Goal: Transaction & Acquisition: Purchase product/service

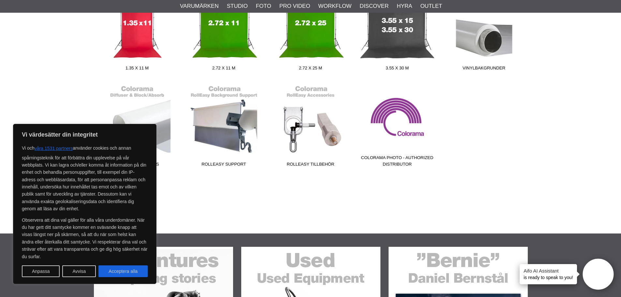
scroll to position [163, 0]
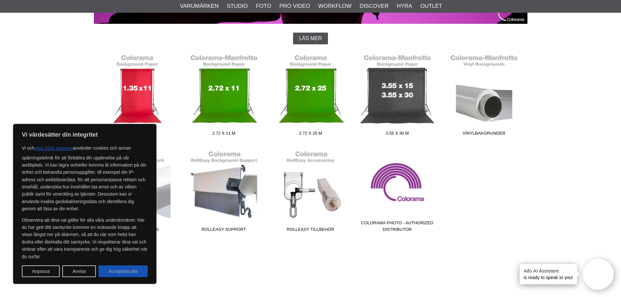
click at [128, 272] on button "Acceptera alla" at bounding box center [122, 271] width 49 height 12
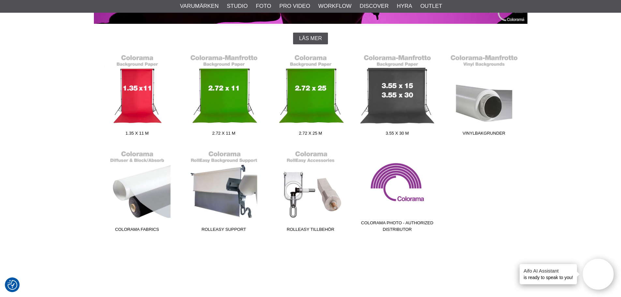
checkbox input "true"
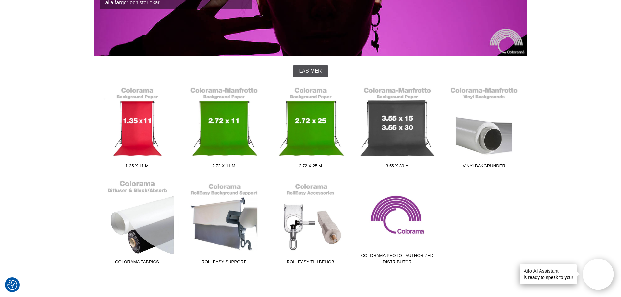
scroll to position [0, 0]
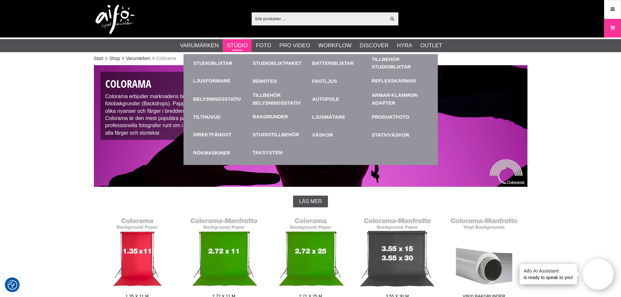
click at [241, 45] on link "Studio" at bounding box center [237, 45] width 21 height 8
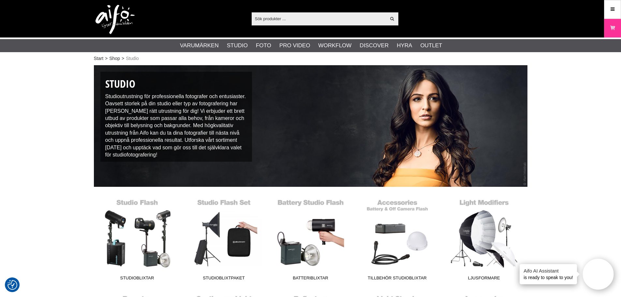
click at [276, 24] on div "Visa alla" at bounding box center [325, 18] width 147 height 13
click at [274, 19] on input "text" at bounding box center [319, 19] width 135 height 10
paste input "Colorama Bakgrundspapper 2,72 x 11 m"
type input "Colorama Bakgrundspapper 2,72 x 11 m"
click at [392, 15] on div "Colorama Bakgrundspapper 2,72 x 11 m Visa alla" at bounding box center [325, 18] width 147 height 13
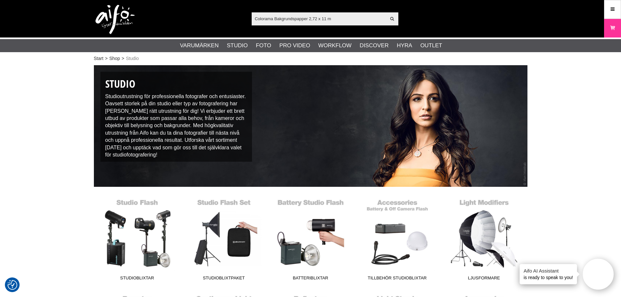
click at [337, 20] on input "Colorama Bakgrundspapper 2,72 x 11 m" at bounding box center [319, 19] width 135 height 10
click at [392, 19] on icon at bounding box center [393, 19] width 6 height 6
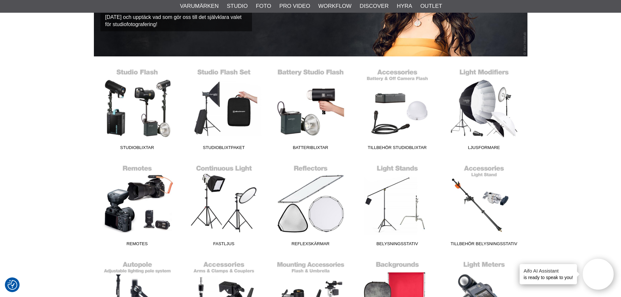
scroll to position [293, 0]
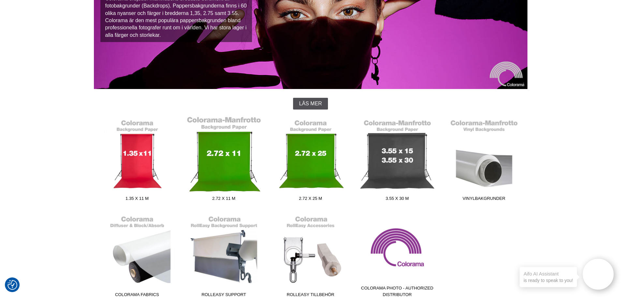
scroll to position [196, 0]
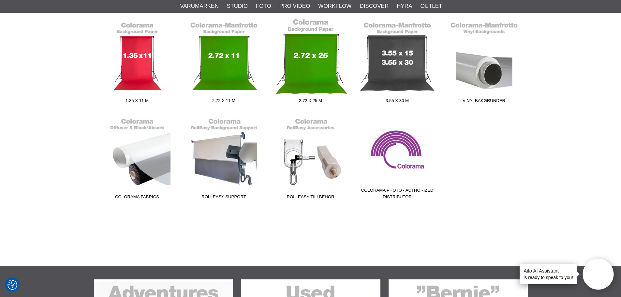
click at [306, 68] on link "2.72 x 25 m" at bounding box center [310, 62] width 87 height 88
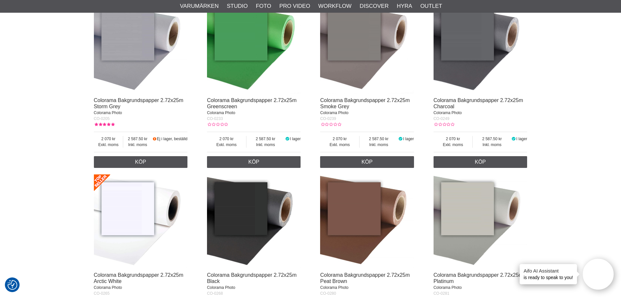
scroll to position [163, 0]
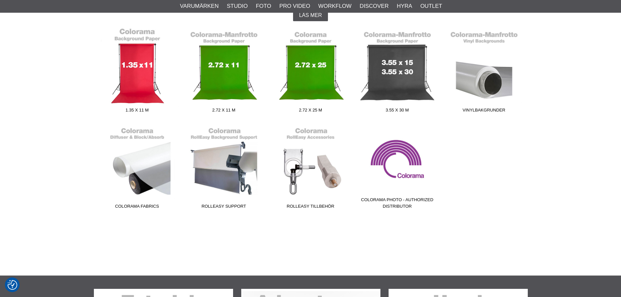
scroll to position [196, 0]
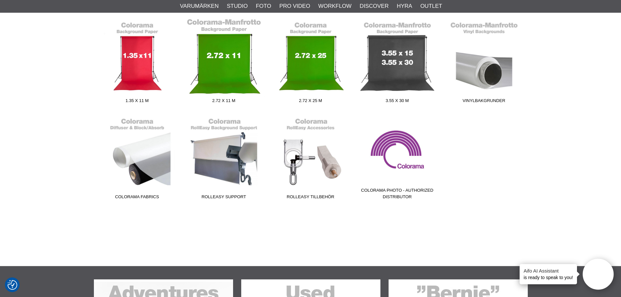
click at [234, 62] on link "2.72 x 11 m" at bounding box center [224, 62] width 87 height 88
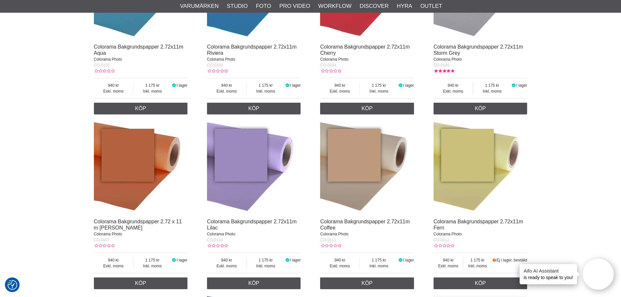
scroll to position [228, 0]
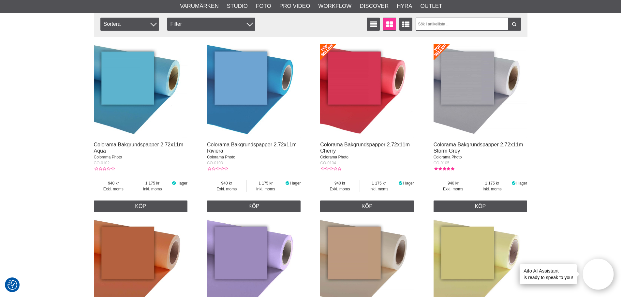
click at [358, 91] on img at bounding box center [367, 91] width 94 height 94
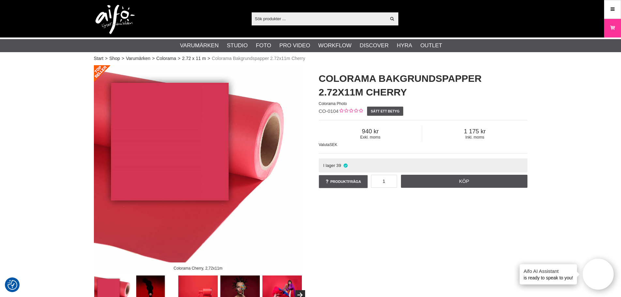
scroll to position [33, 0]
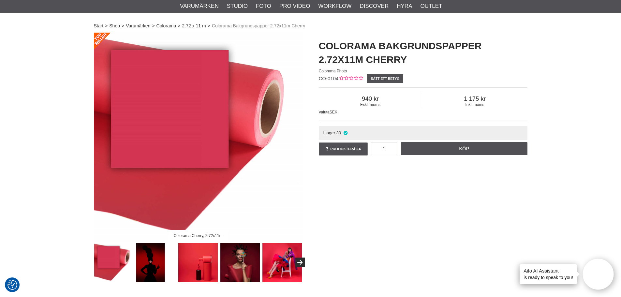
click at [196, 260] on img at bounding box center [197, 262] width 39 height 39
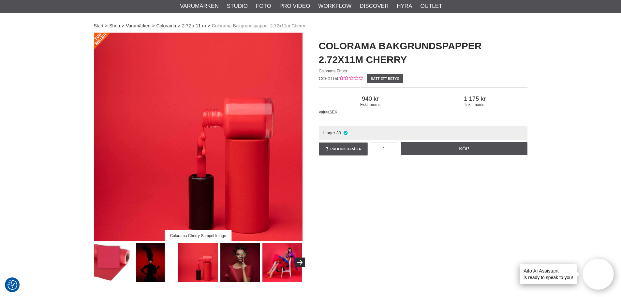
click at [282, 267] on img at bounding box center [282, 262] width 39 height 39
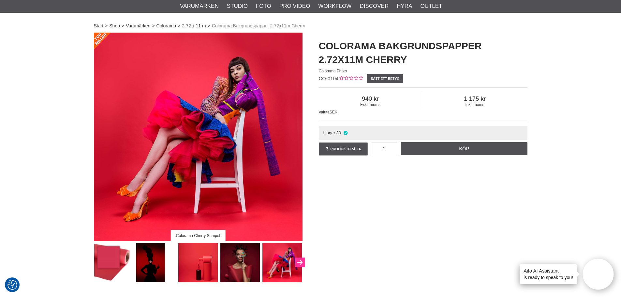
click at [302, 264] on icon "Next" at bounding box center [300, 263] width 8 height 6
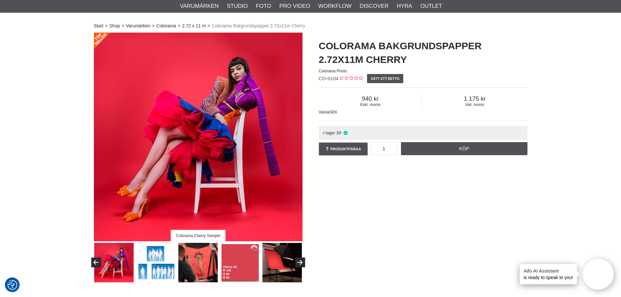
click at [282, 262] on img at bounding box center [282, 262] width 39 height 39
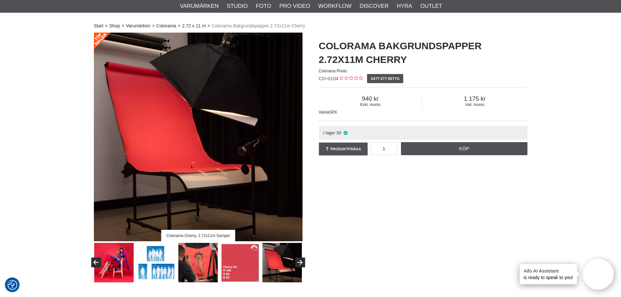
click at [200, 258] on img at bounding box center [197, 262] width 39 height 39
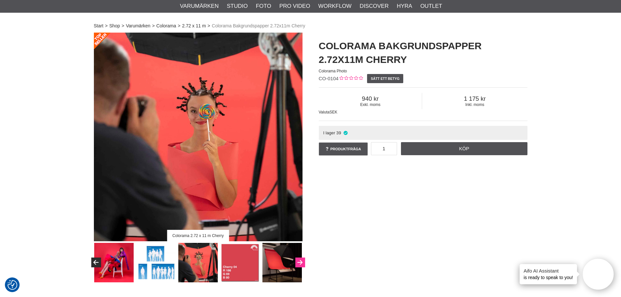
click at [299, 262] on button "Next" at bounding box center [300, 263] width 10 height 10
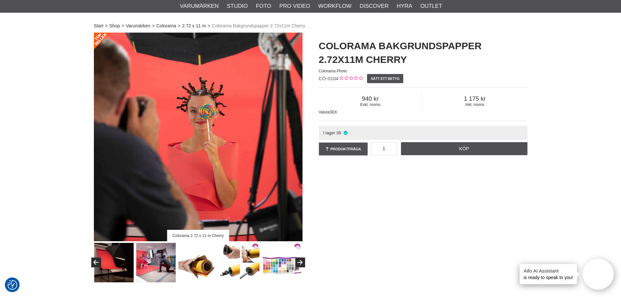
click at [163, 262] on img at bounding box center [155, 262] width 39 height 39
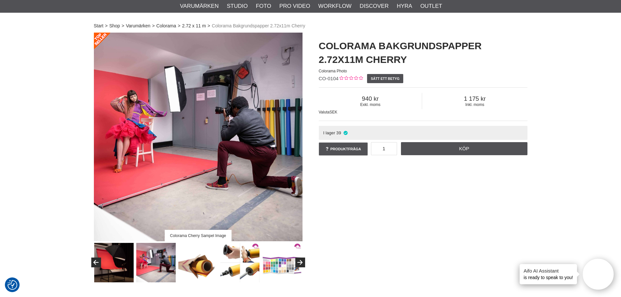
click at [204, 262] on img at bounding box center [197, 262] width 39 height 39
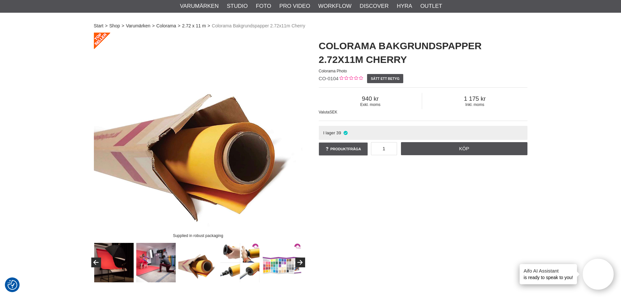
click at [286, 264] on img at bounding box center [282, 262] width 39 height 39
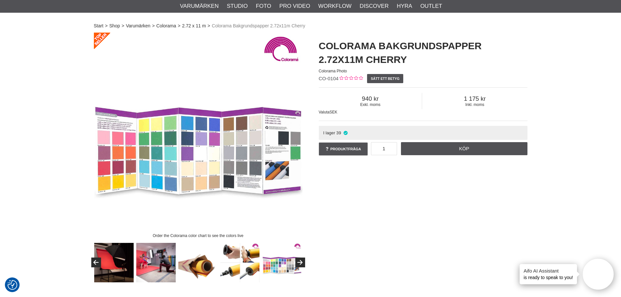
click at [185, 264] on img at bounding box center [197, 262] width 39 height 39
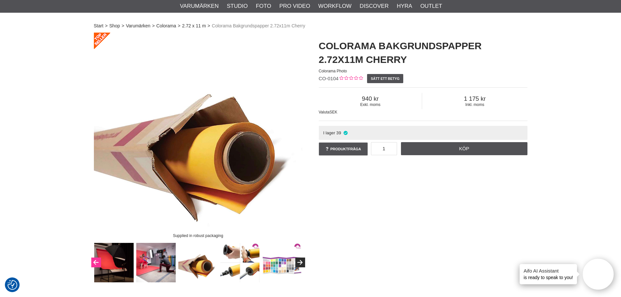
click at [95, 261] on button "Previous" at bounding box center [96, 263] width 10 height 10
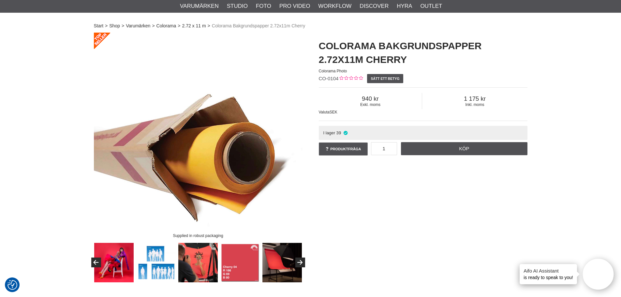
click at [113, 264] on img at bounding box center [113, 262] width 39 height 39
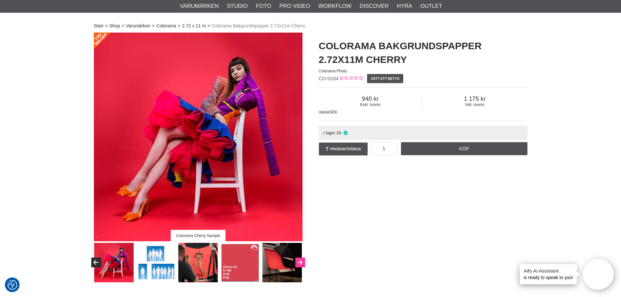
click at [302, 266] on button "Next" at bounding box center [300, 263] width 10 height 10
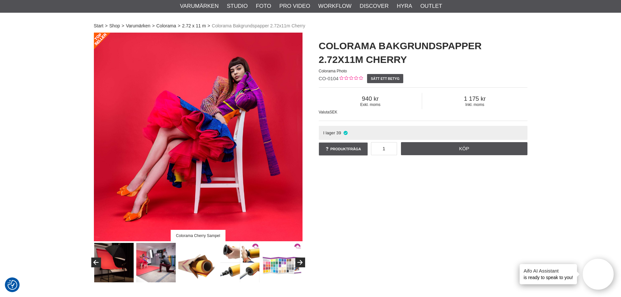
click at [148, 258] on img at bounding box center [155, 262] width 39 height 39
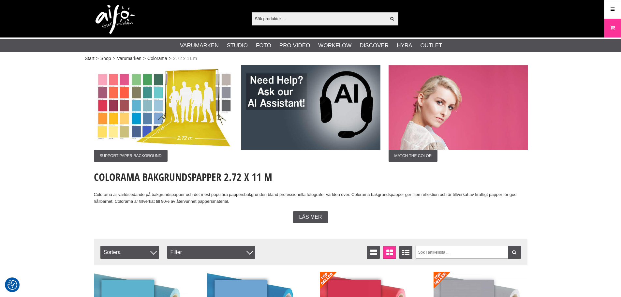
scroll to position [228, 0]
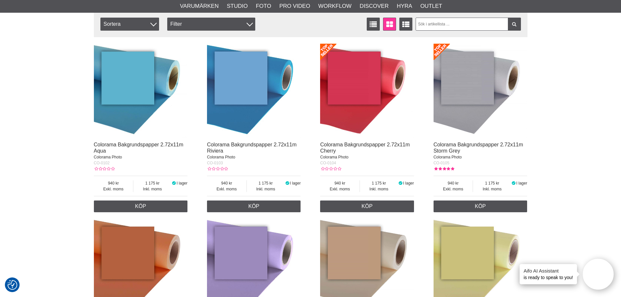
click at [244, 94] on img at bounding box center [254, 91] width 94 height 94
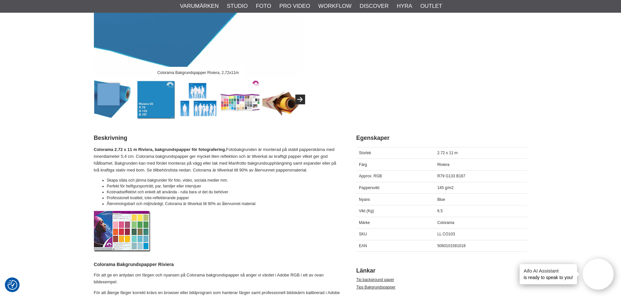
scroll to position [130, 0]
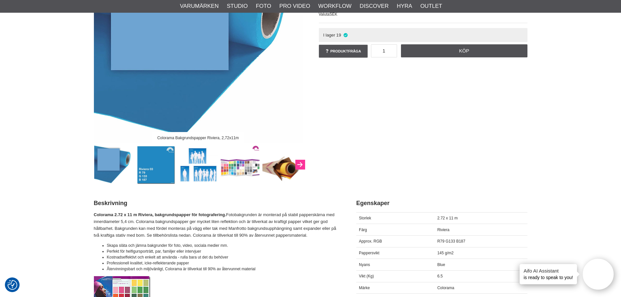
click at [303, 161] on button "Next" at bounding box center [300, 165] width 10 height 10
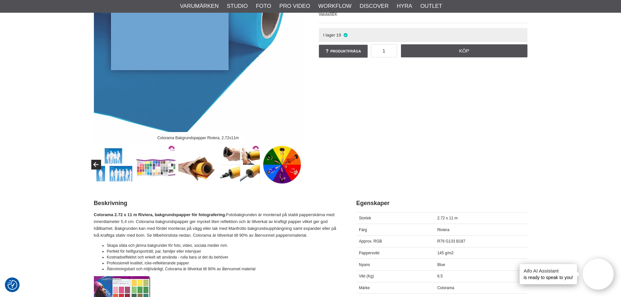
click at [303, 161] on div at bounding box center [156, 164] width 294 height 39
click at [284, 164] on img at bounding box center [282, 164] width 39 height 39
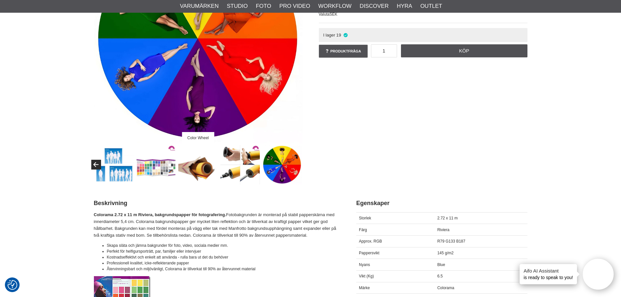
scroll to position [65, 0]
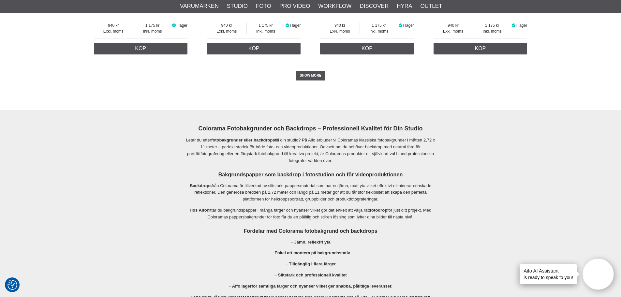
scroll to position [1207, 0]
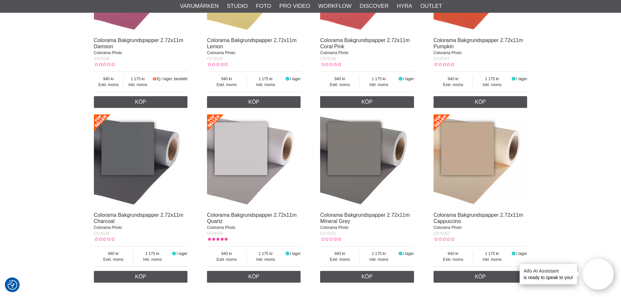
click at [263, 156] on img at bounding box center [254, 161] width 94 height 94
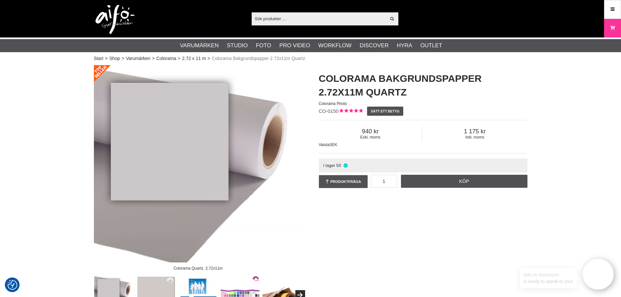
scroll to position [130, 0]
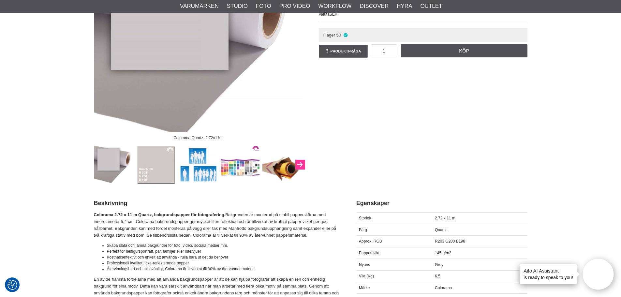
click at [298, 166] on button "Next" at bounding box center [300, 165] width 10 height 10
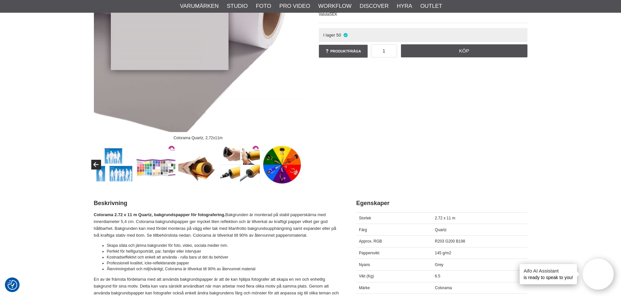
click at [298, 166] on img at bounding box center [282, 164] width 39 height 39
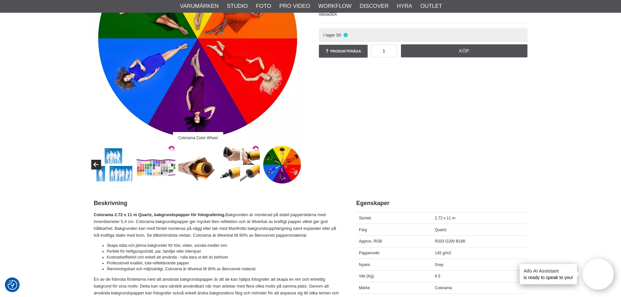
click at [121, 167] on img at bounding box center [113, 164] width 39 height 39
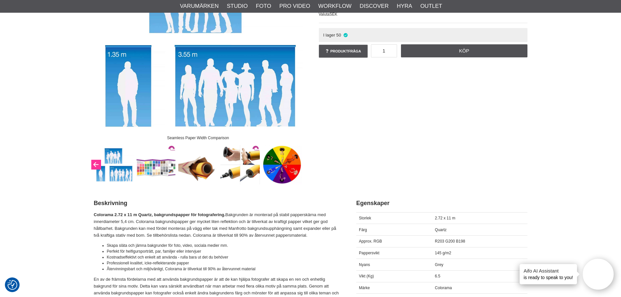
click at [94, 167] on button "Previous" at bounding box center [96, 165] width 10 height 10
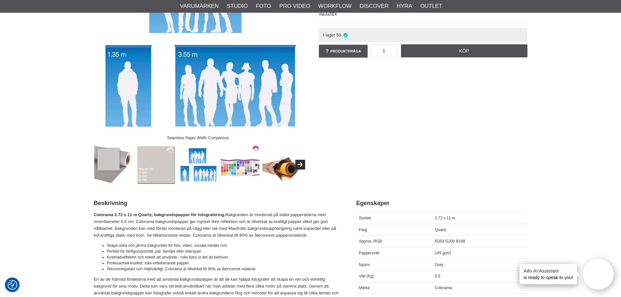
scroll to position [0, 0]
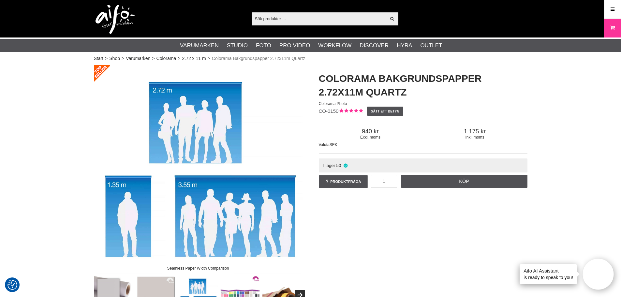
click at [370, 142] on div "Exkl. moms 940" at bounding box center [370, 134] width 103 height 16
click at [372, 135] on span "940" at bounding box center [370, 131] width 103 height 7
click at [457, 129] on span "1 175" at bounding box center [474, 131] width 105 height 7
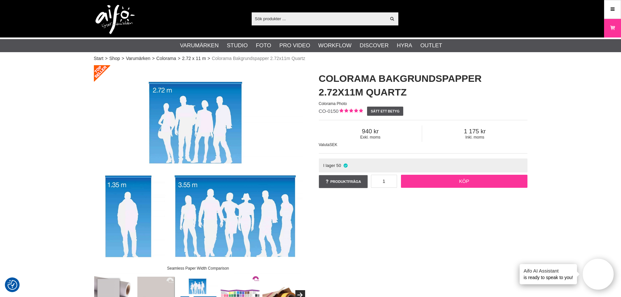
click at [445, 183] on link "Köp" at bounding box center [464, 181] width 127 height 13
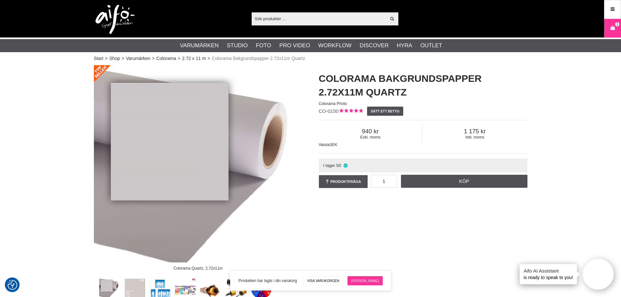
click at [362, 284] on link "[PERSON_NAME]" at bounding box center [365, 280] width 35 height 9
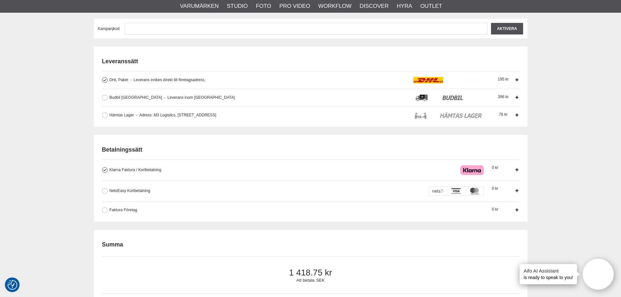
scroll to position [65, 0]
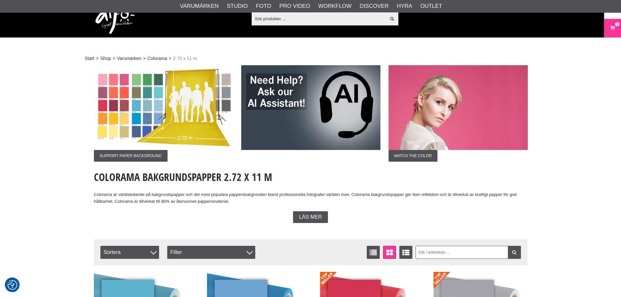
scroll to position [1207, 0]
